Goal: Find specific page/section: Find specific page/section

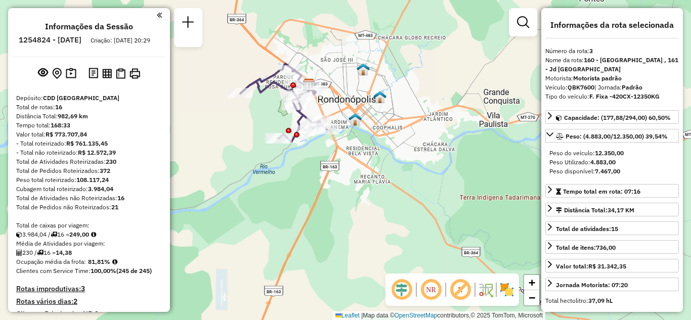
select select "**********"
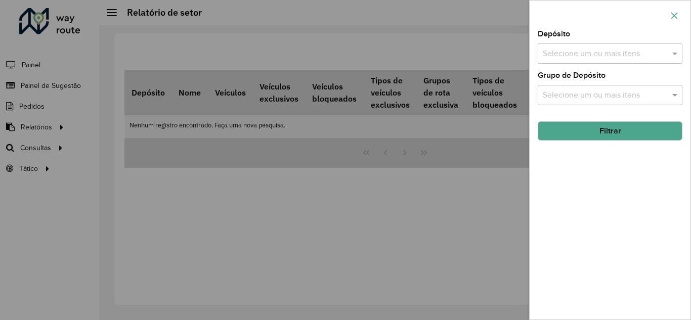
click at [675, 18] on icon "button" at bounding box center [674, 16] width 8 height 8
